Goal: Information Seeking & Learning: Learn about a topic

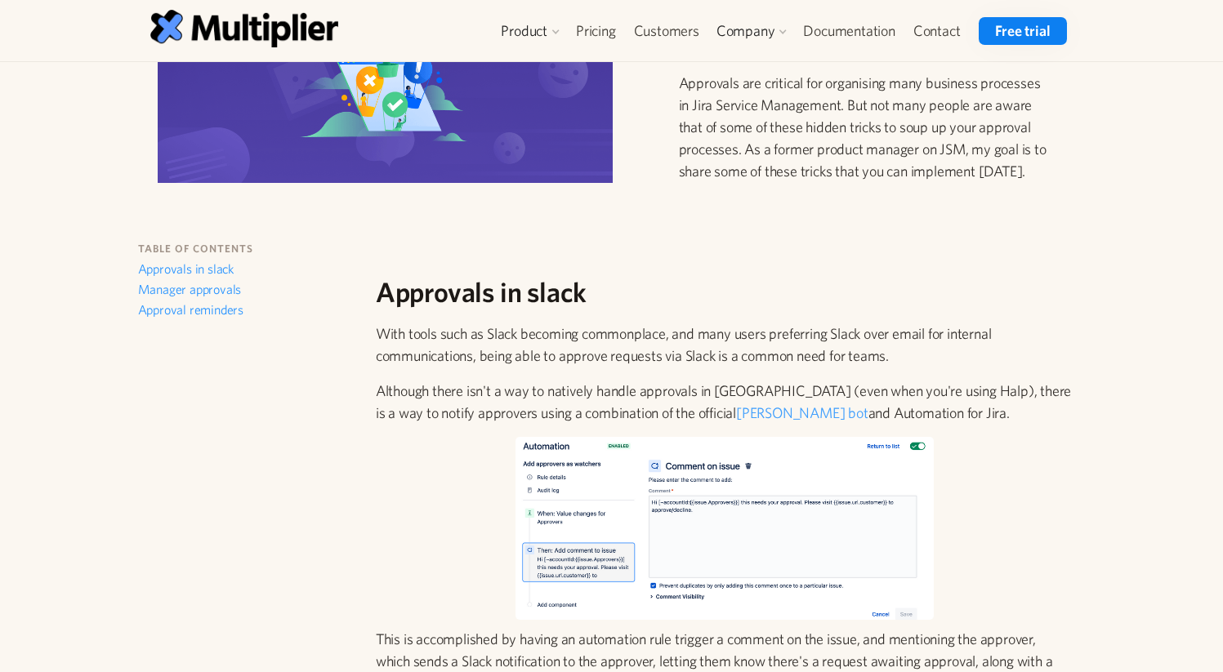
scroll to position [242, 0]
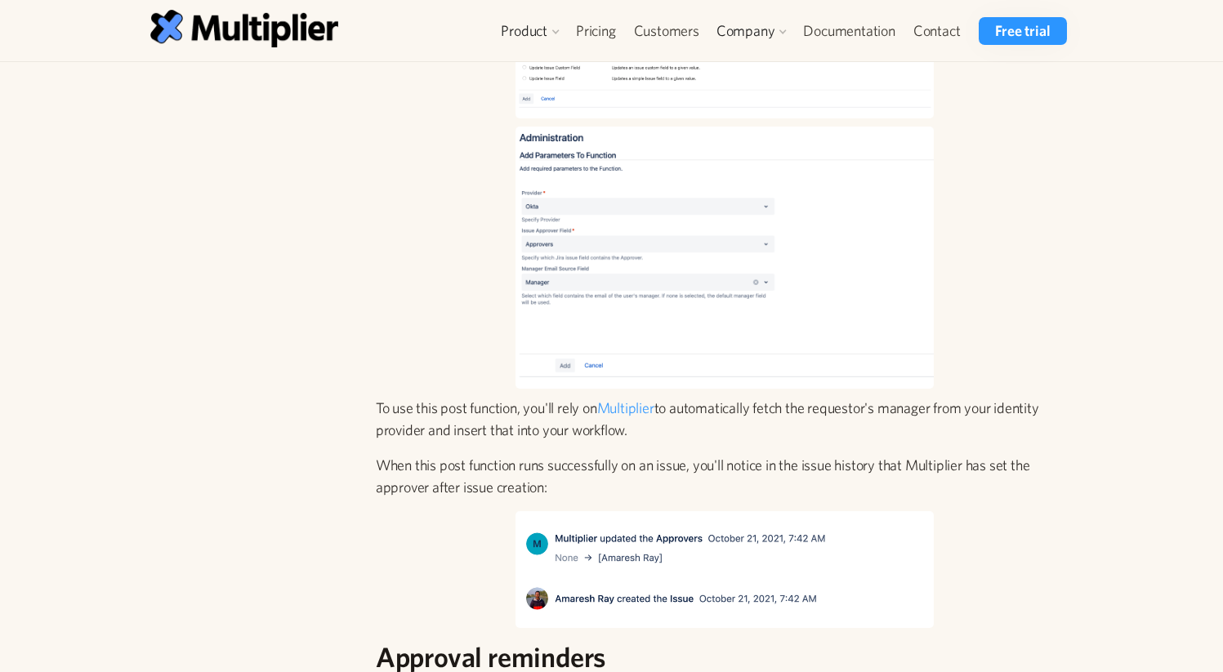
scroll to position [1678, 0]
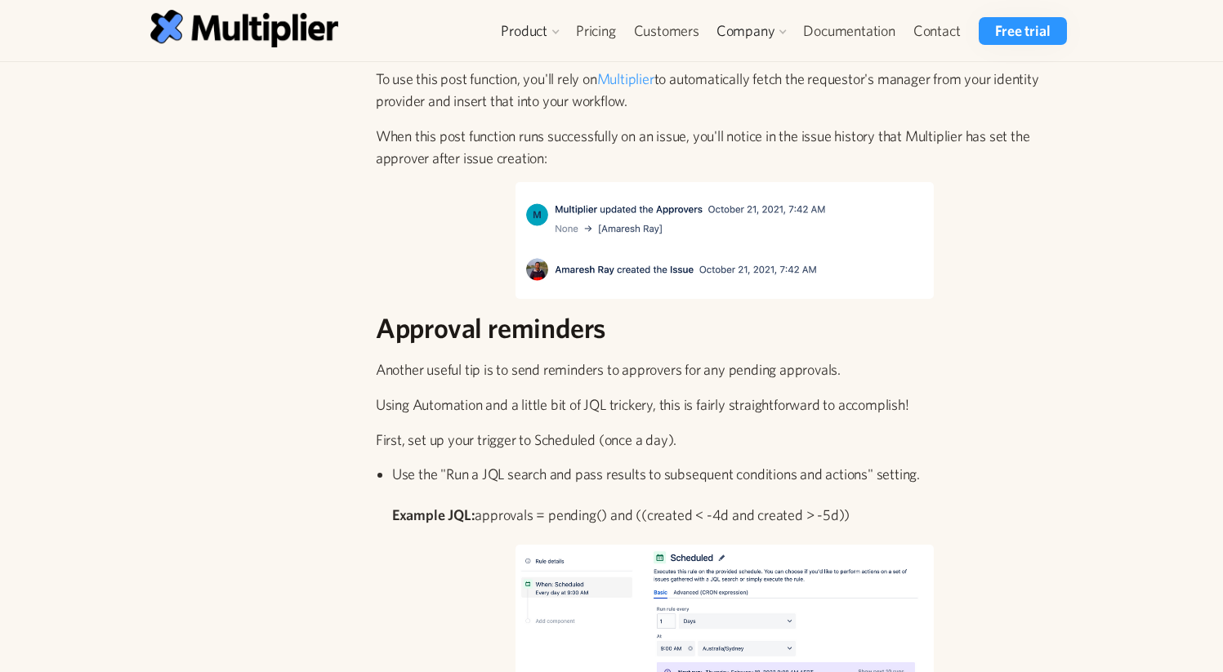
click at [734, 394] on p "Using Automation and a little bit of JQL trickery, this is fairly straightforwa…" at bounding box center [725, 405] width 698 height 22
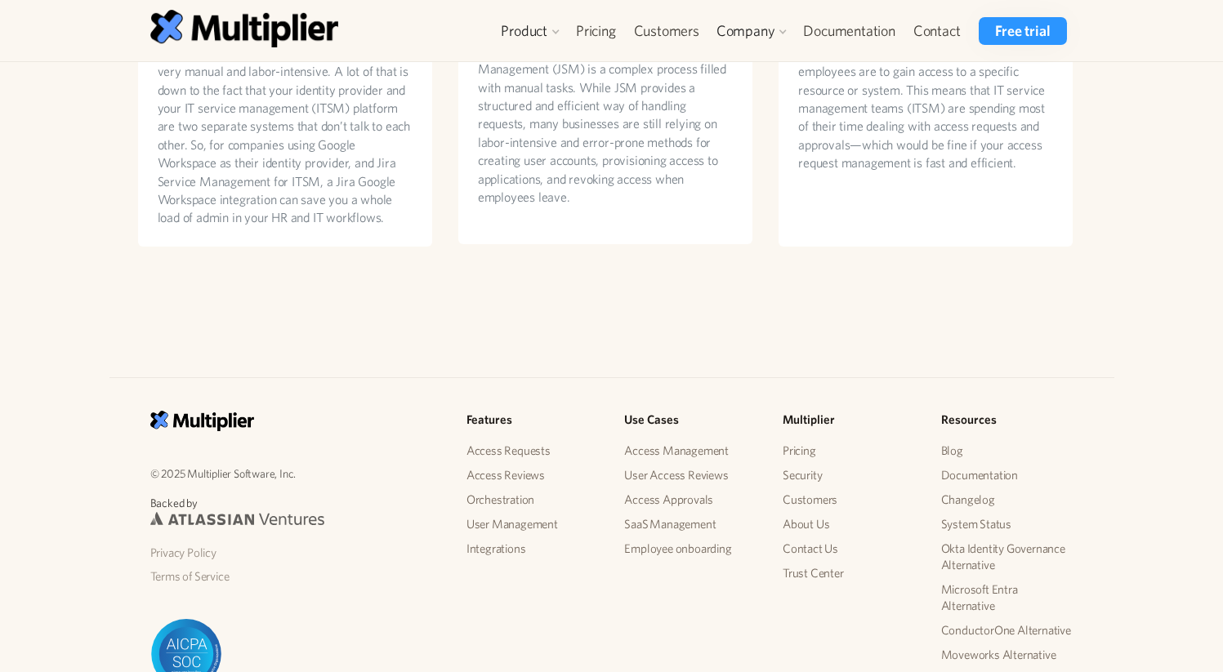
scroll to position [4231, 0]
